Goal: Information Seeking & Learning: Learn about a topic

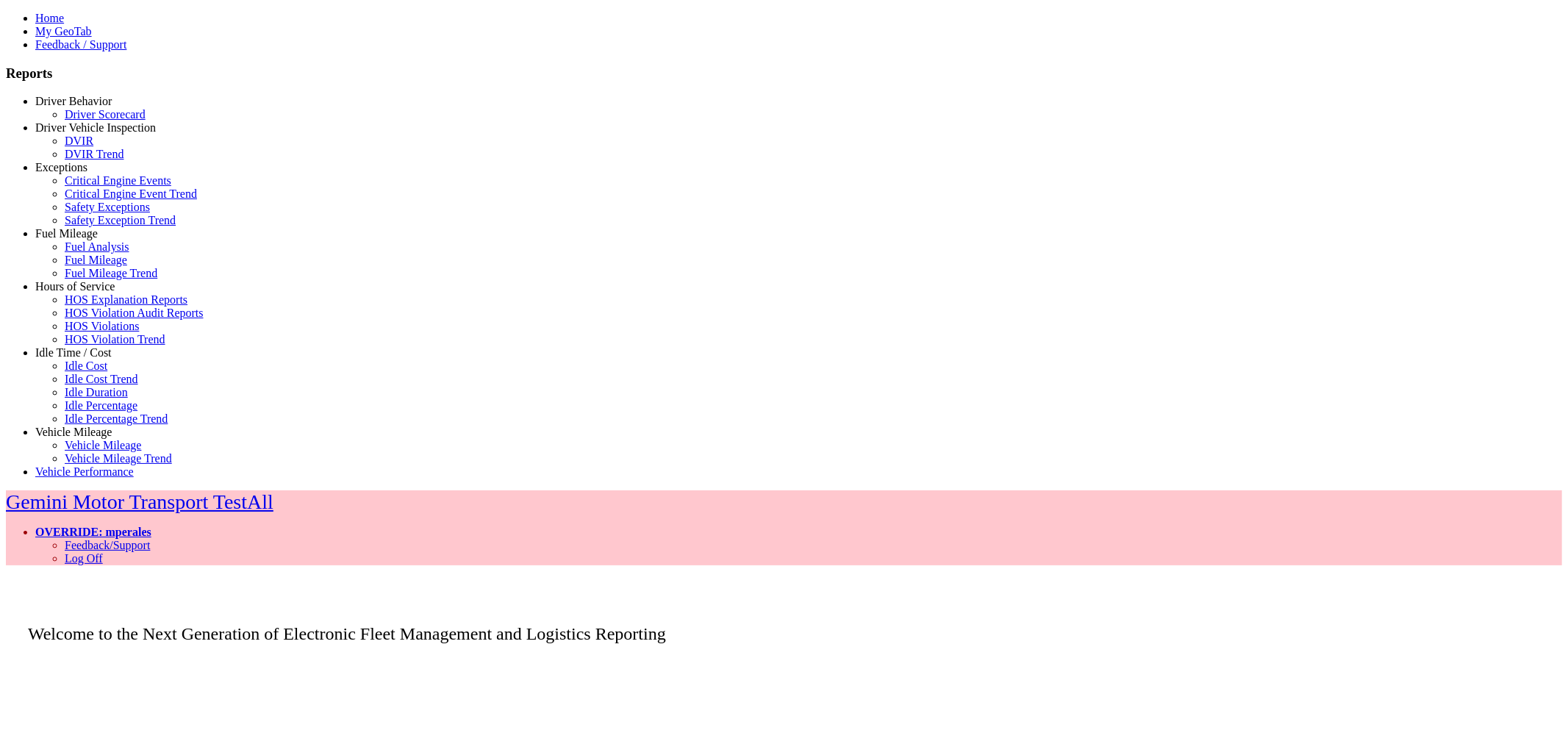
click at [76, 358] on link "Idle Time / Cost" at bounding box center [73, 352] width 77 height 13
click at [97, 425] on link "Idle Percentage Trend" at bounding box center [116, 419] width 103 height 13
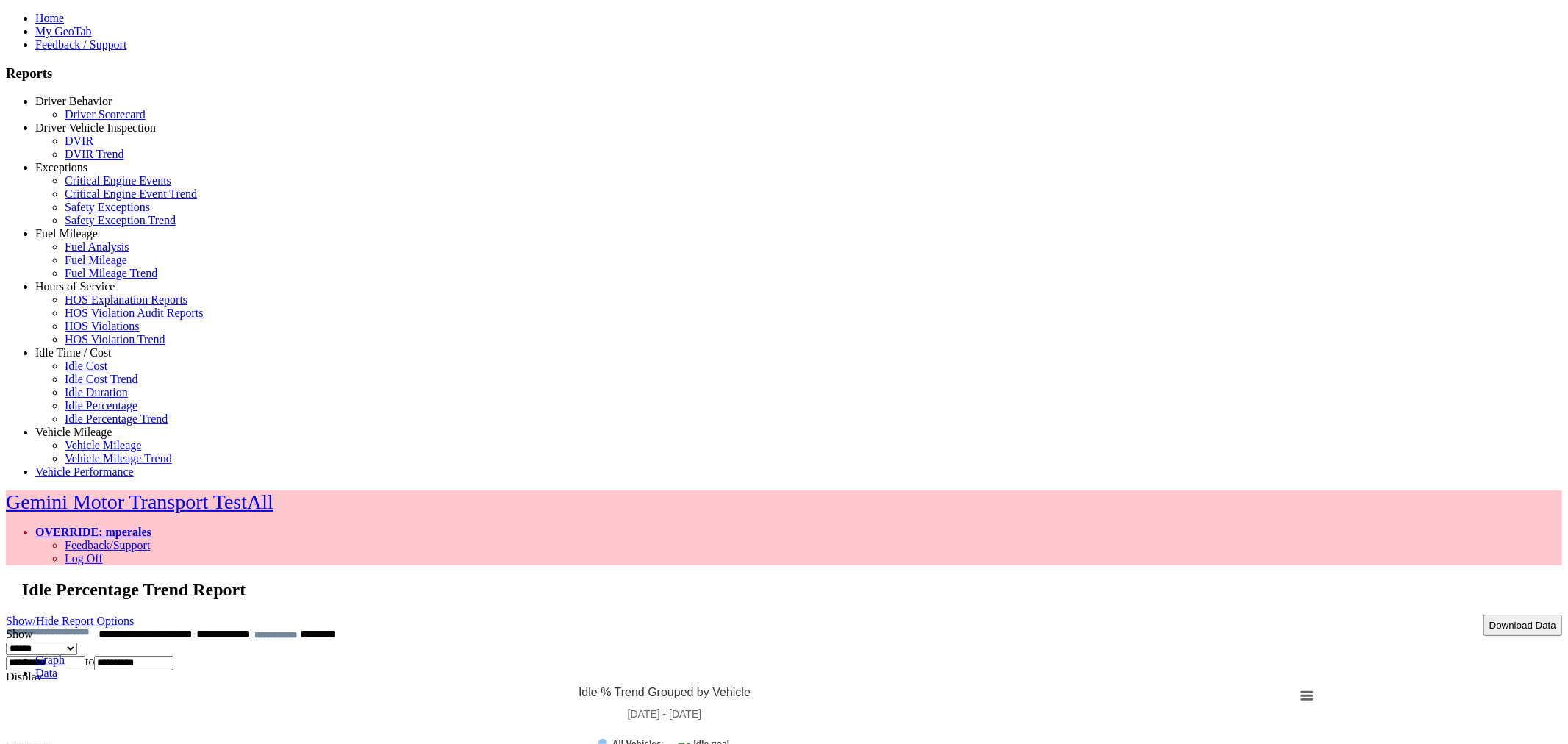
click at [58, 667] on link "Data" at bounding box center [46, 673] width 22 height 13
click at [65, 653] on link "Graph" at bounding box center [50, 659] width 30 height 13
click at [730, 739] on tspan "Idle goal" at bounding box center [711, 743] width 36 height 10
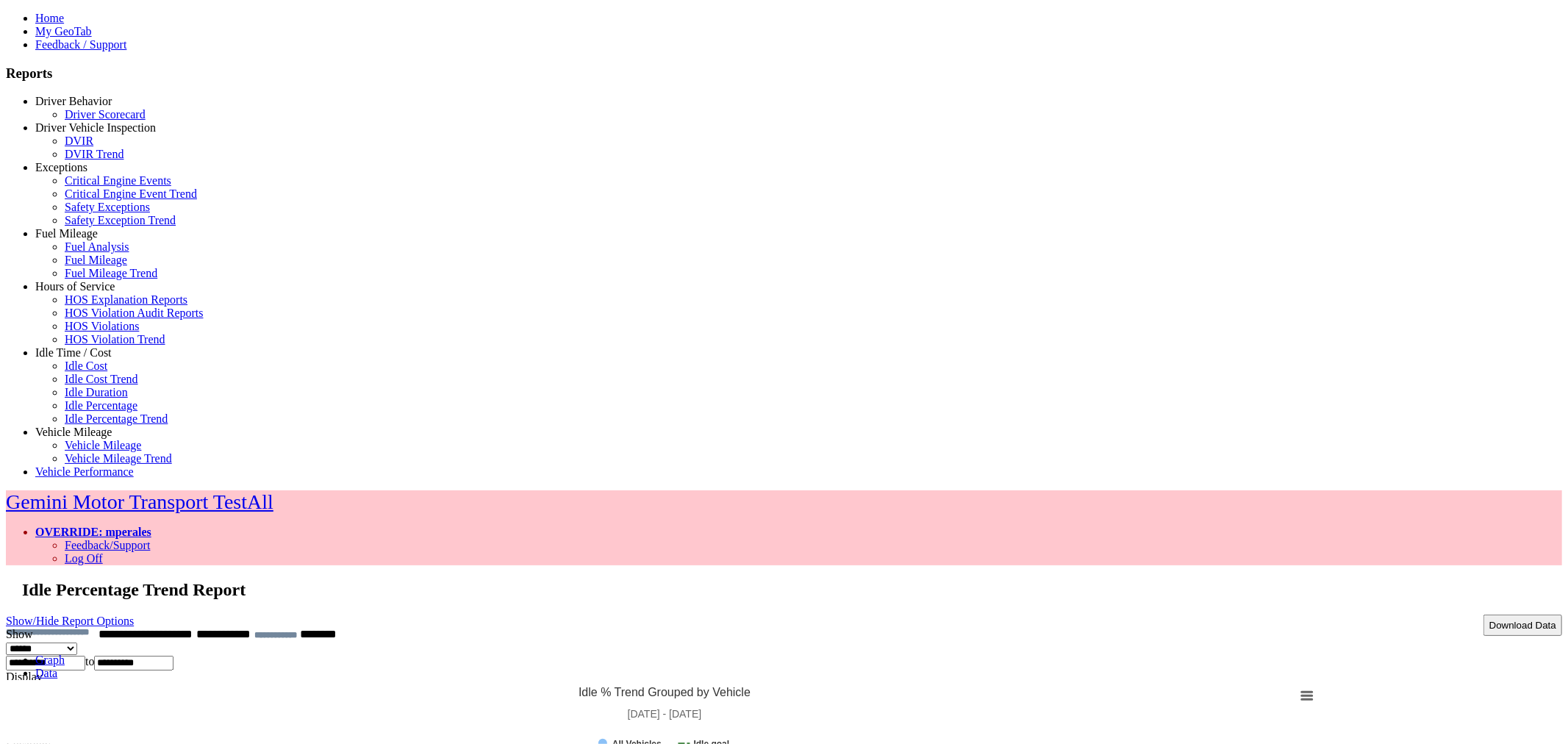
click at [134, 611] on link "Show/Hide Report Options" at bounding box center [70, 621] width 128 height 20
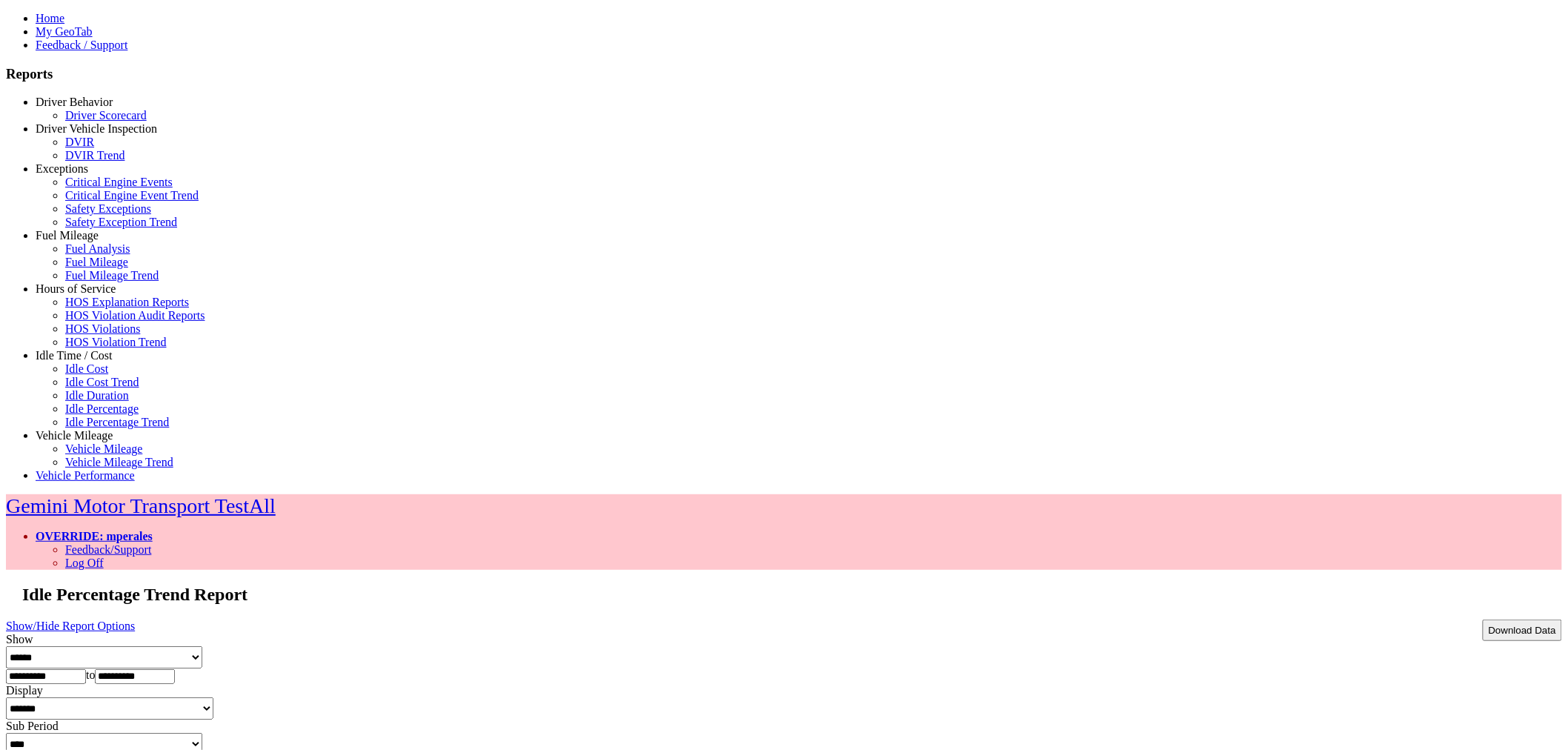
click at [135, 616] on link "Show/Hide Report Options" at bounding box center [71, 626] width 129 height 20
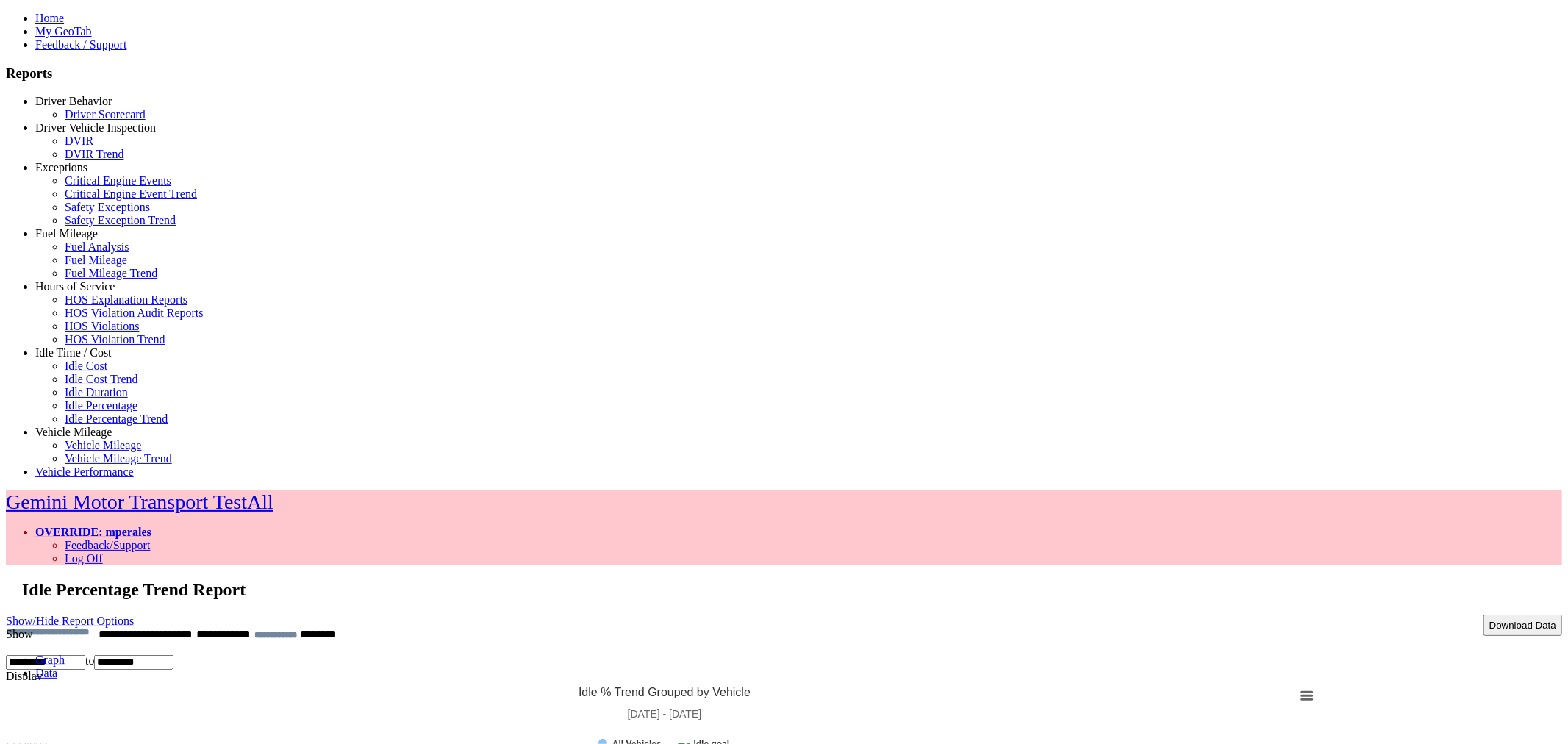
click at [151, 525] on link "OVERRIDE: mperales" at bounding box center [93, 531] width 116 height 13
click at [103, 552] on link "Log Off" at bounding box center [84, 558] width 38 height 13
